Goal: Transaction & Acquisition: Purchase product/service

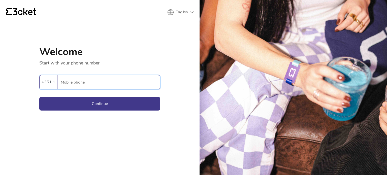
type input "933238617"
click at [114, 108] on button "Continue" at bounding box center [99, 104] width 121 height 14
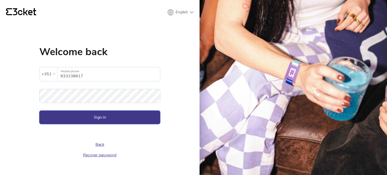
click at [97, 116] on button "Sign in" at bounding box center [99, 118] width 121 height 14
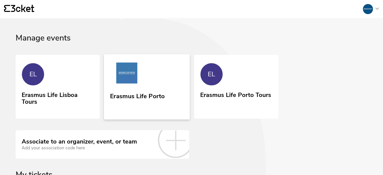
click at [146, 79] on link "Erasmus Life Porto" at bounding box center [147, 86] width 86 height 65
click at [246, 84] on link "EL Erasmus Life Porto Tours" at bounding box center [236, 86] width 86 height 64
